Goal: Information Seeking & Learning: Compare options

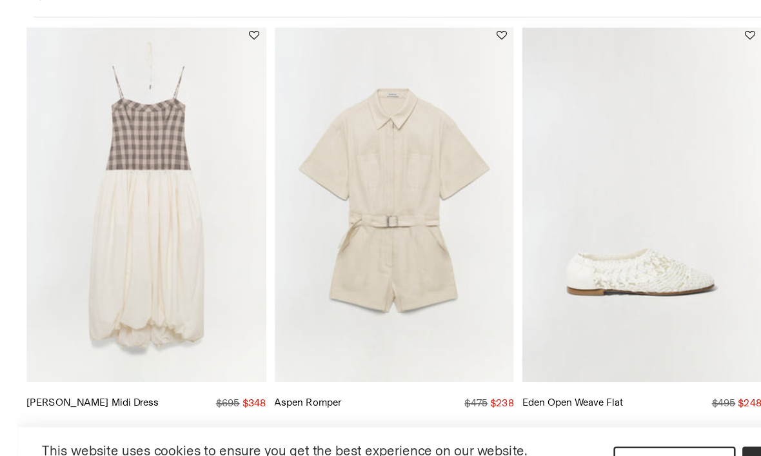
scroll to position [442, 0]
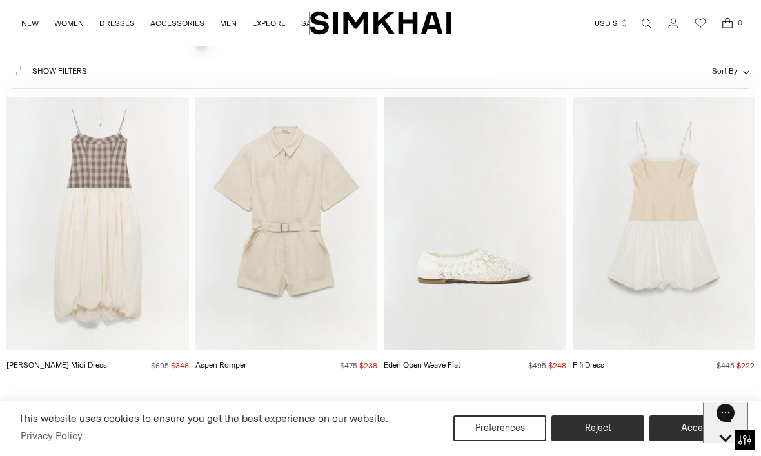
click at [93, 219] on img "Pfeiffer Midi Dress" at bounding box center [97, 213] width 182 height 273
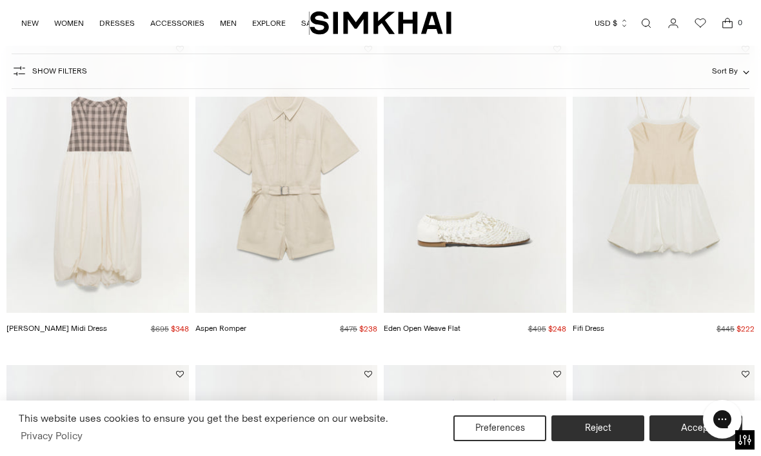
scroll to position [485, 0]
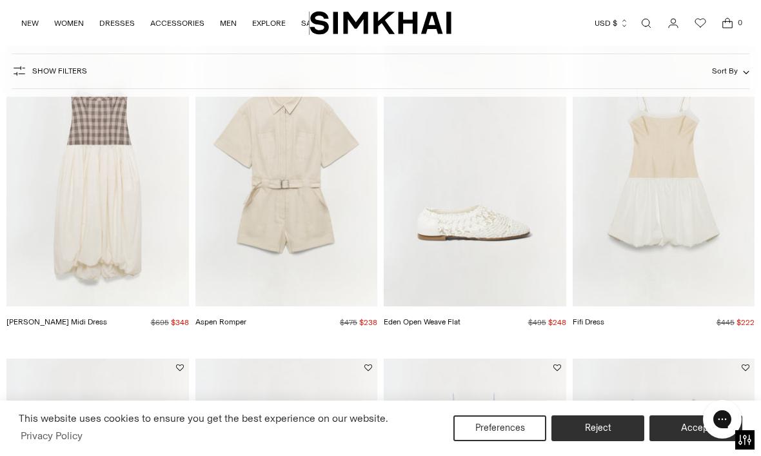
click at [677, 435] on button "Accept" at bounding box center [695, 428] width 93 height 26
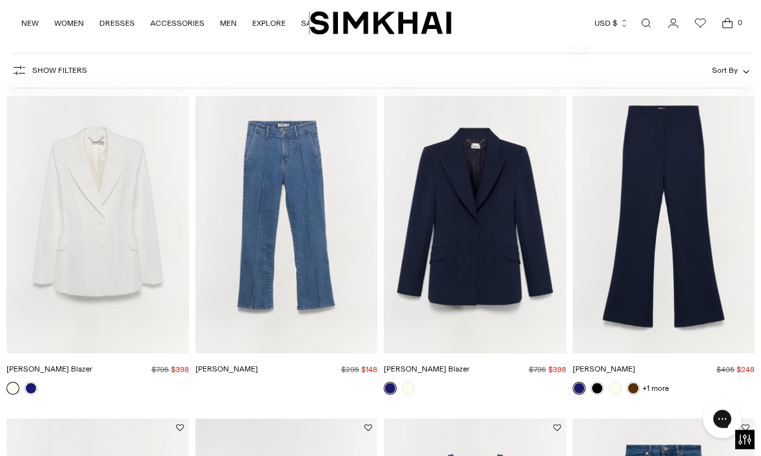
scroll to position [1450, 0]
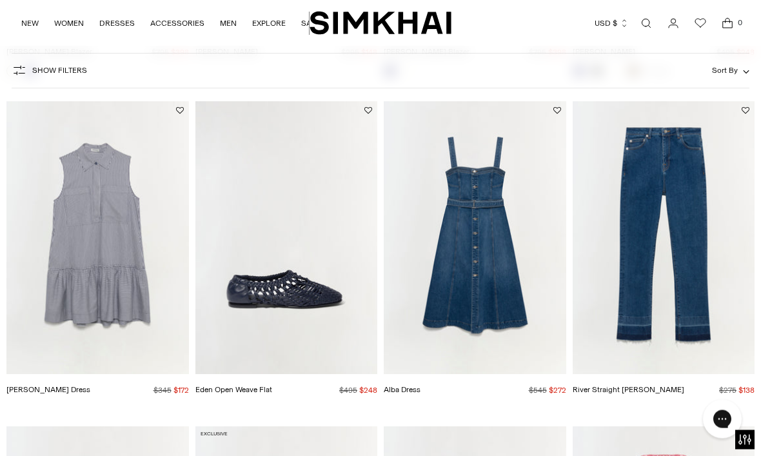
scroll to position [1758, 0]
click at [678, 249] on img "River Straight Jean" at bounding box center [663, 237] width 182 height 273
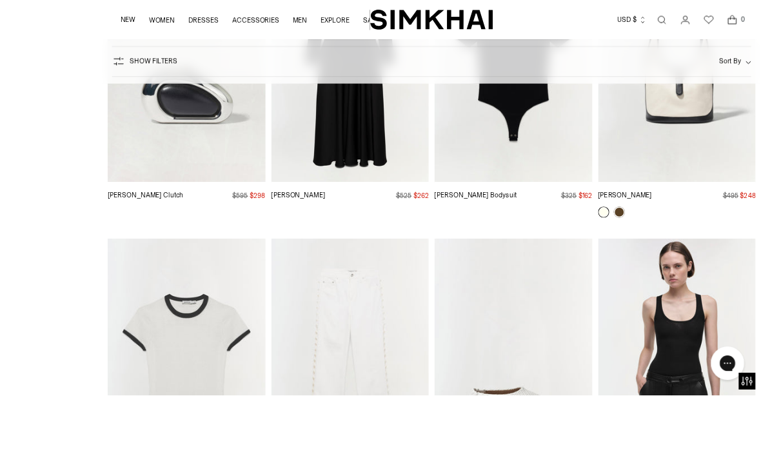
scroll to position [4765, 0]
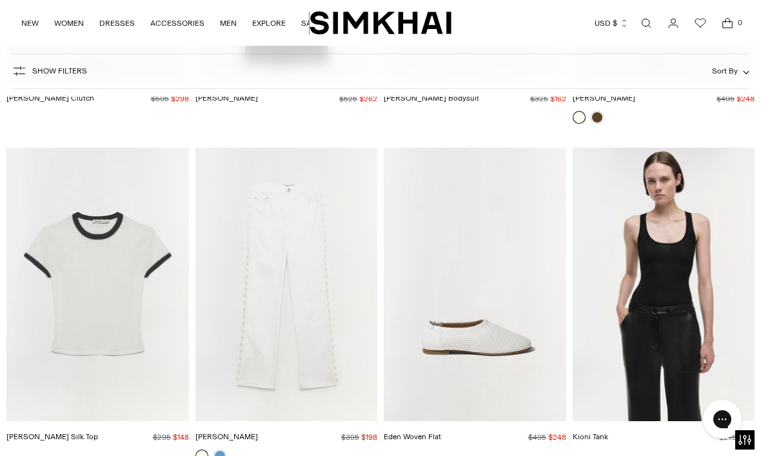
click at [224, 449] on link at bounding box center [219, 455] width 13 height 13
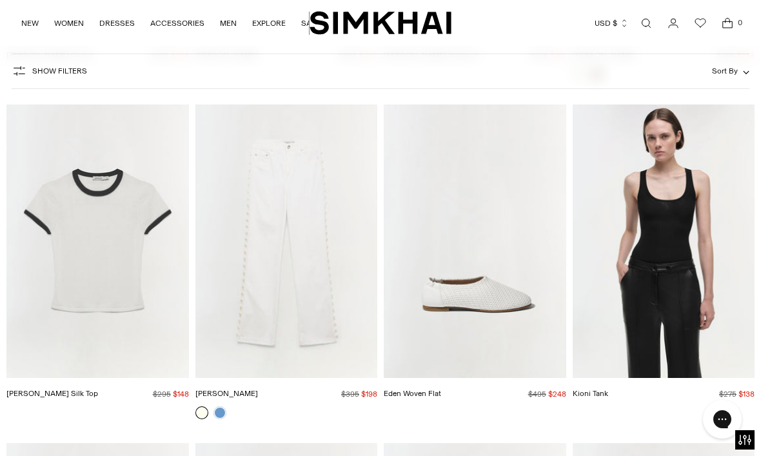
click at [131, 208] on img "Carmen Cotton Silk Top" at bounding box center [97, 240] width 182 height 273
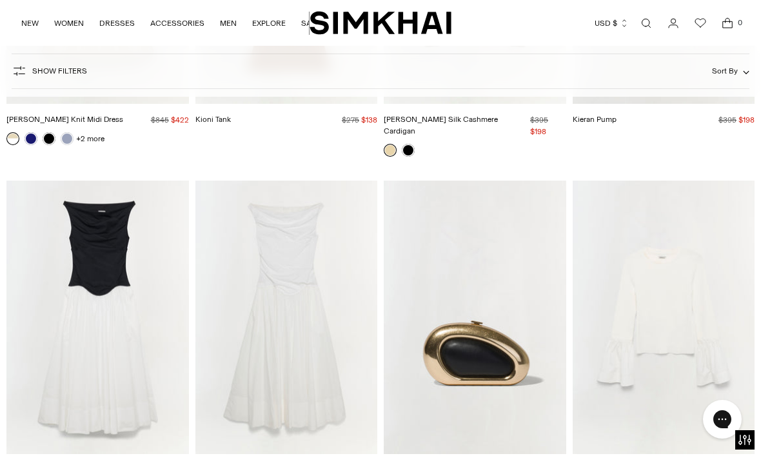
scroll to position [5397, 0]
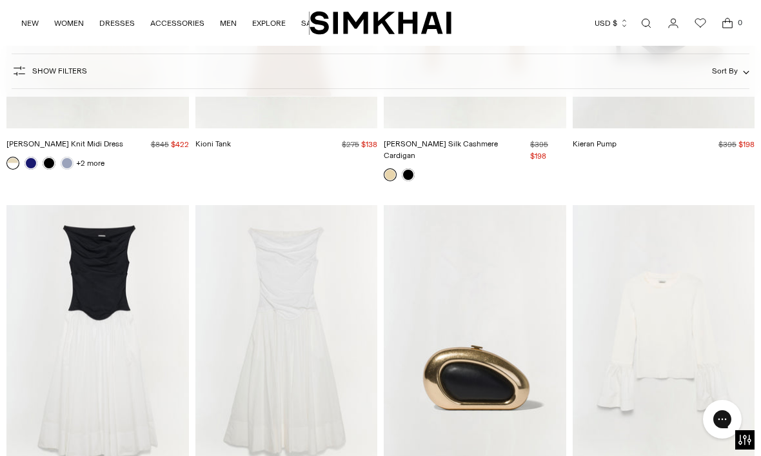
click at [685, 324] on img "Agata Top" at bounding box center [663, 341] width 182 height 273
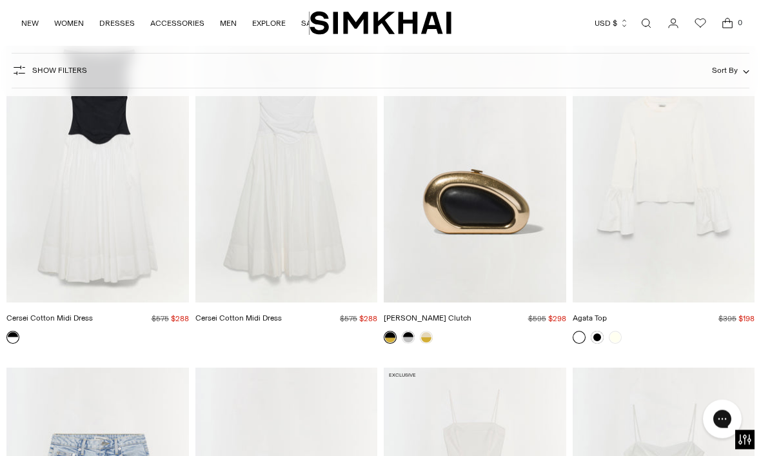
scroll to position [5573, 0]
click at [598, 331] on link at bounding box center [597, 337] width 13 height 13
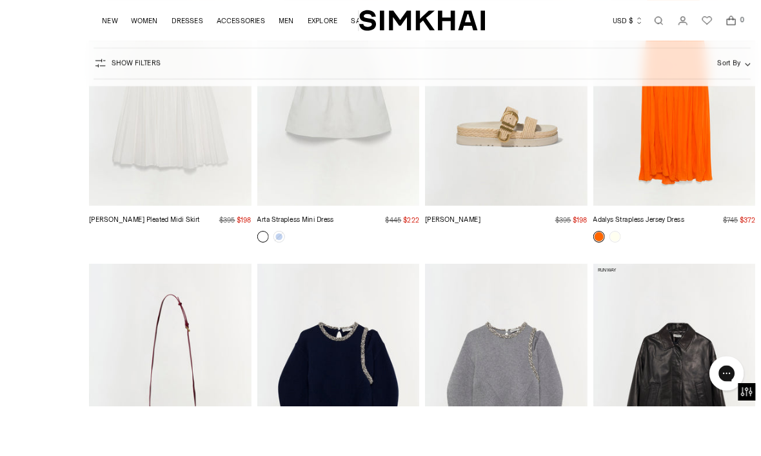
scroll to position [11777, 0]
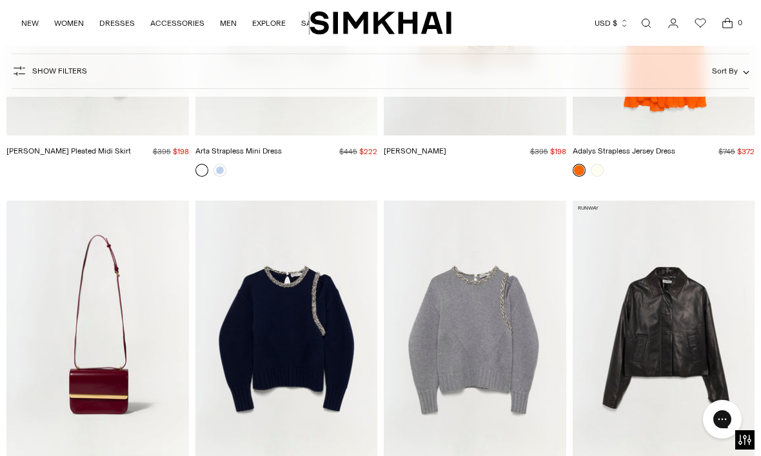
click at [295, 317] on img "Monroe Pullover" at bounding box center [286, 336] width 182 height 273
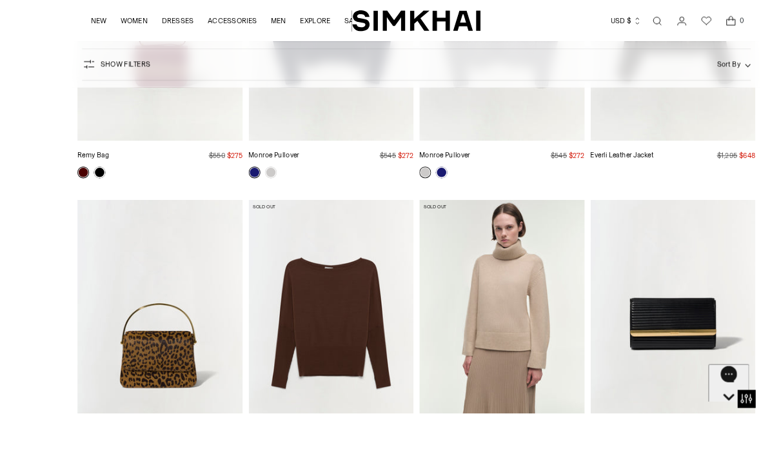
scroll to position [12174, 0]
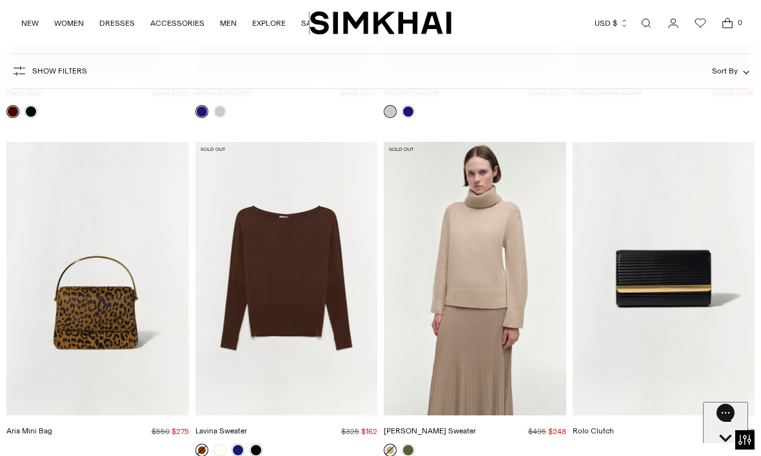
click at [309, 252] on img "Lavina Sweater" at bounding box center [286, 278] width 182 height 273
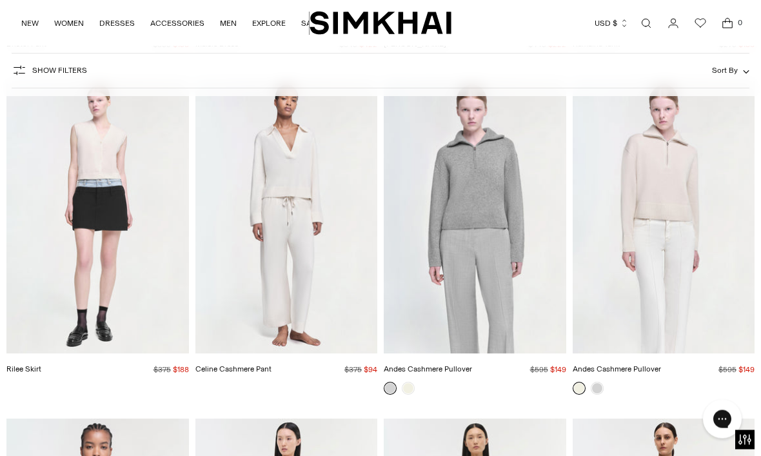
scroll to position [15193, 0]
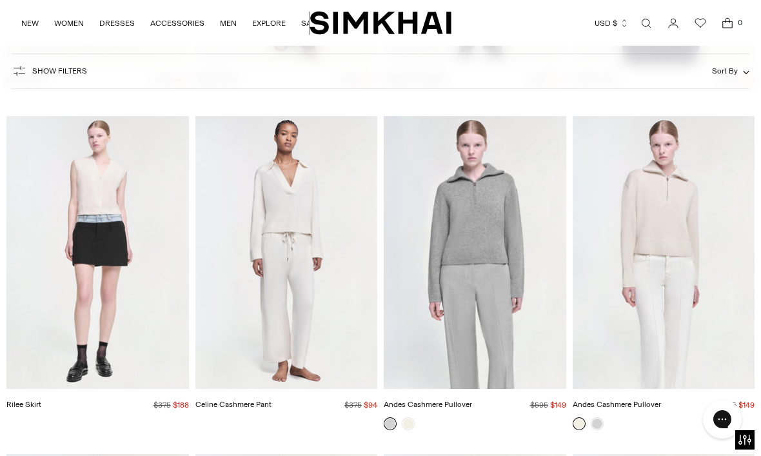
click at [680, 209] on img "Andes Cashmere Pullover" at bounding box center [663, 252] width 182 height 273
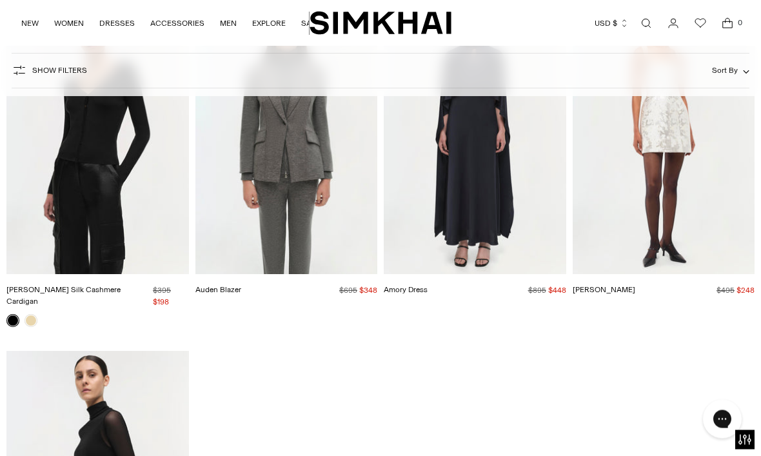
scroll to position [16656, 0]
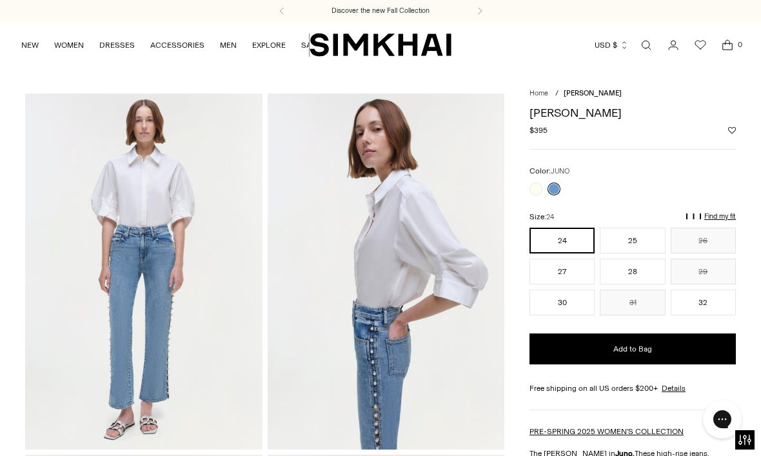
click at [533, 189] on link at bounding box center [535, 188] width 13 height 13
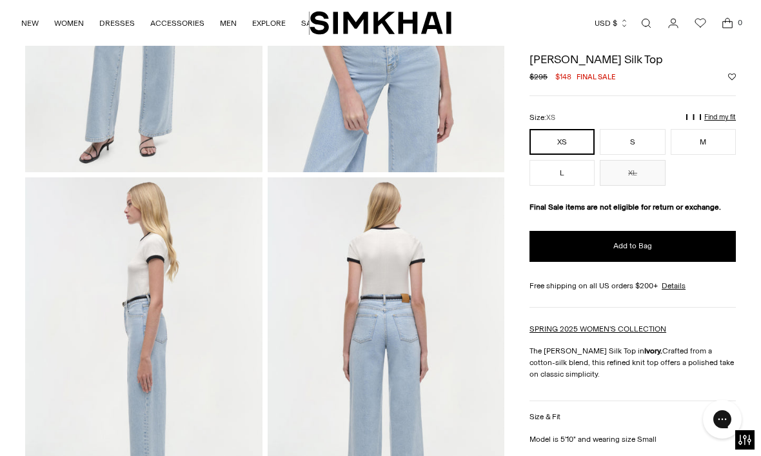
scroll to position [257, 0]
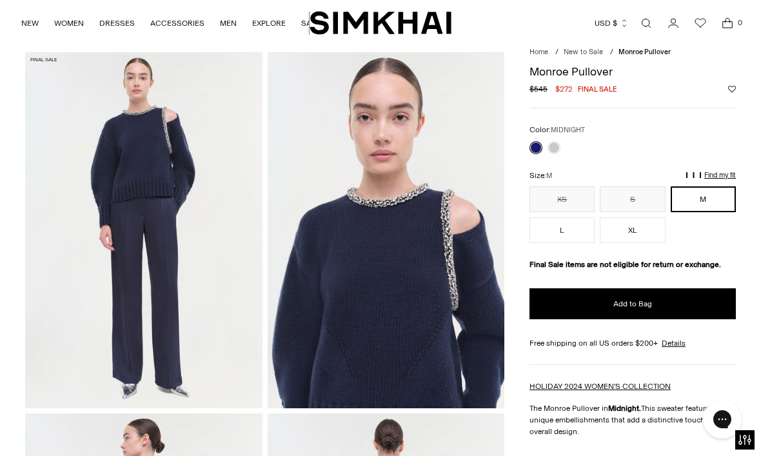
scroll to position [35, 0]
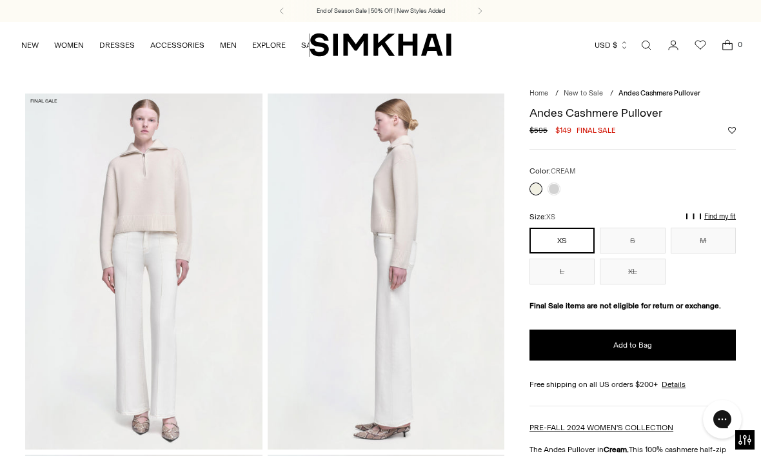
click at [555, 186] on link at bounding box center [553, 188] width 13 height 13
